Goal: Information Seeking & Learning: Find specific page/section

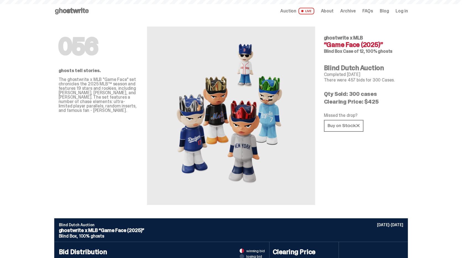
click at [79, 10] on icon at bounding box center [71, 11] width 35 height 9
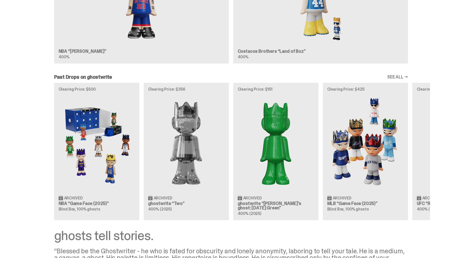
click at [398, 75] on link "SEE ALL →" at bounding box center [397, 77] width 21 height 4
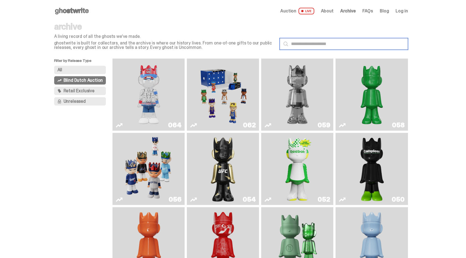
click at [350, 42] on input "text" at bounding box center [344, 44] width 128 height 12
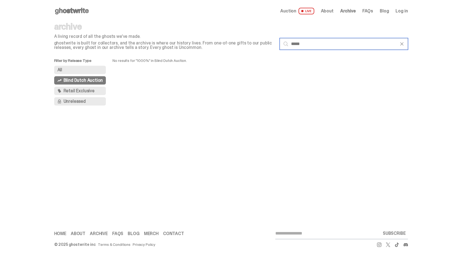
type input "*****"
drag, startPoint x: 313, startPoint y: 42, endPoint x: 277, endPoint y: 41, distance: 36.2
click at [277, 41] on div "archive A living record of all the ghosts we've made. ghostwrite is built for c…" at bounding box center [231, 40] width 354 height 36
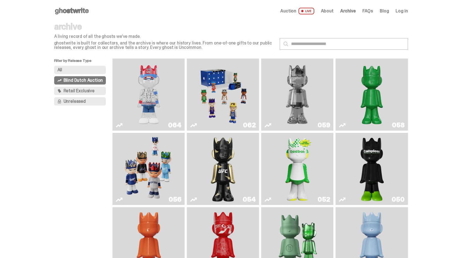
click at [121, 89] on link "064" at bounding box center [148, 95] width 65 height 68
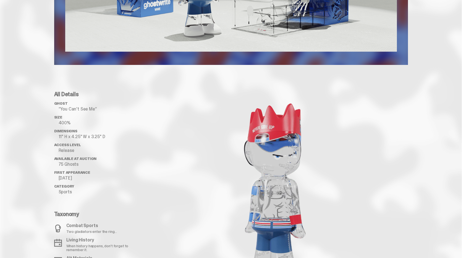
scroll to position [480, 0]
